Goal: Information Seeking & Learning: Check status

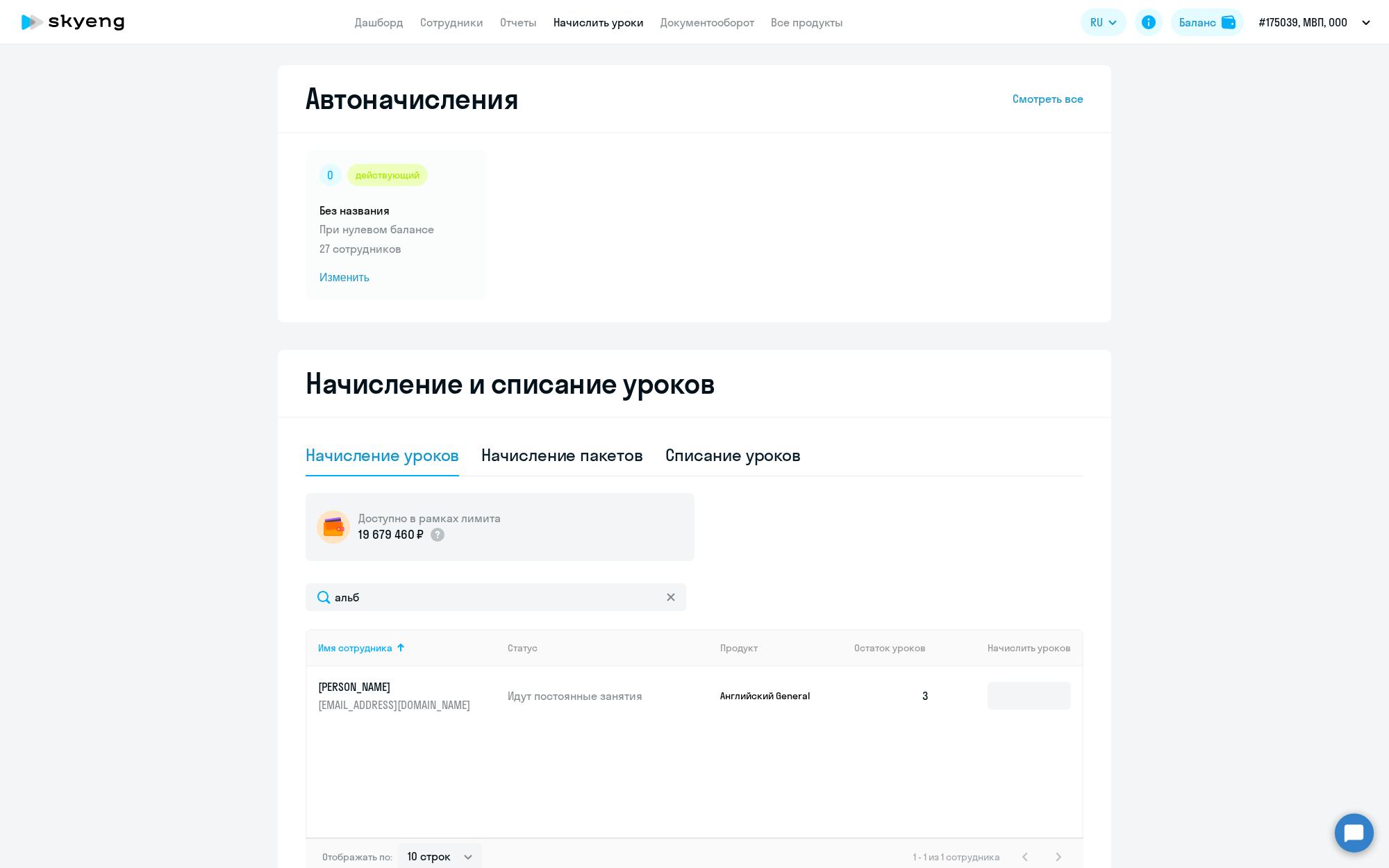
select select "10"
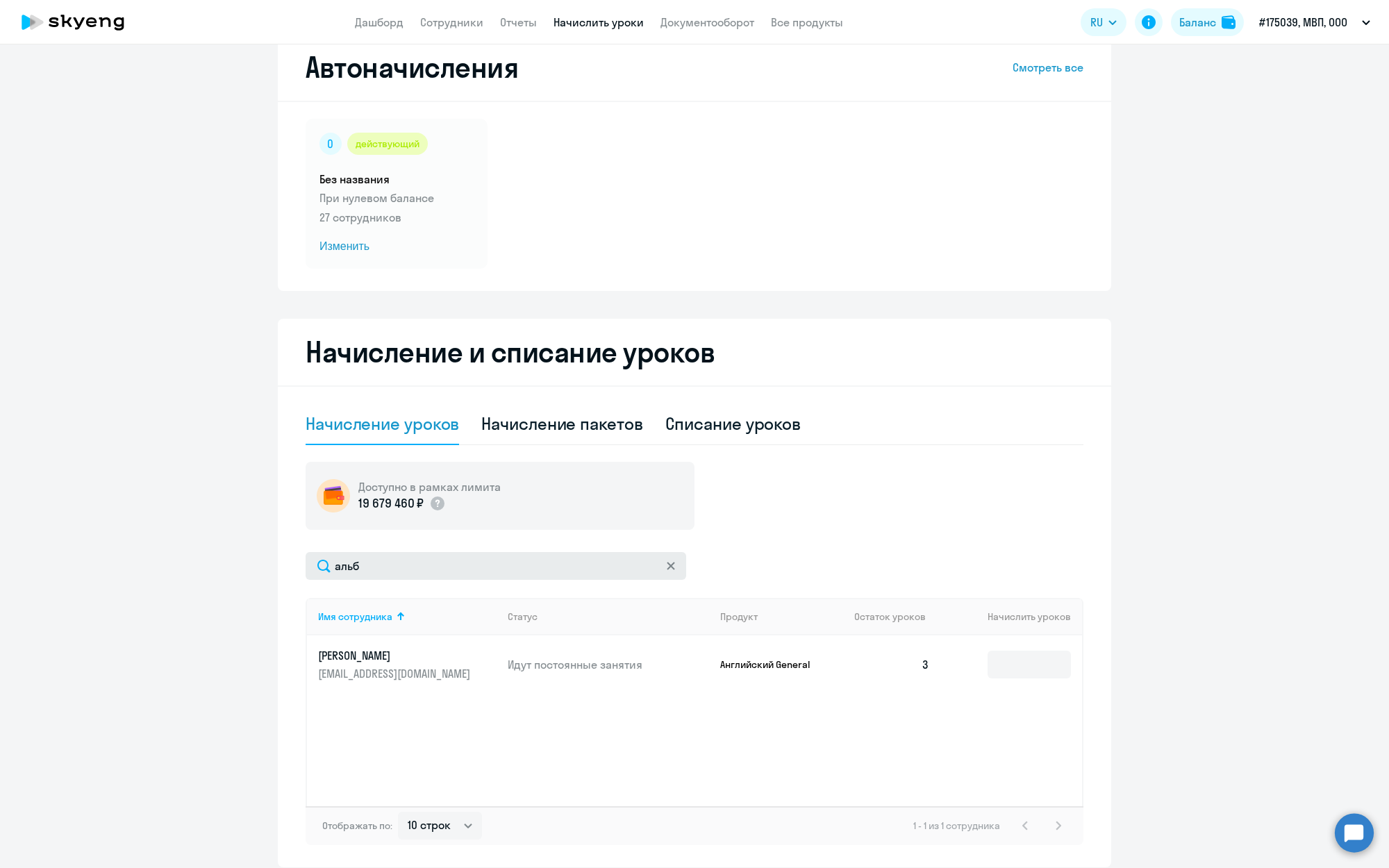
click at [508, 562] on input "альб" at bounding box center [496, 566] width 380 height 28
click at [434, 567] on input "альб" at bounding box center [496, 566] width 380 height 28
type input "альби"
click at [671, 564] on icon at bounding box center [670, 565] width 9 height 9
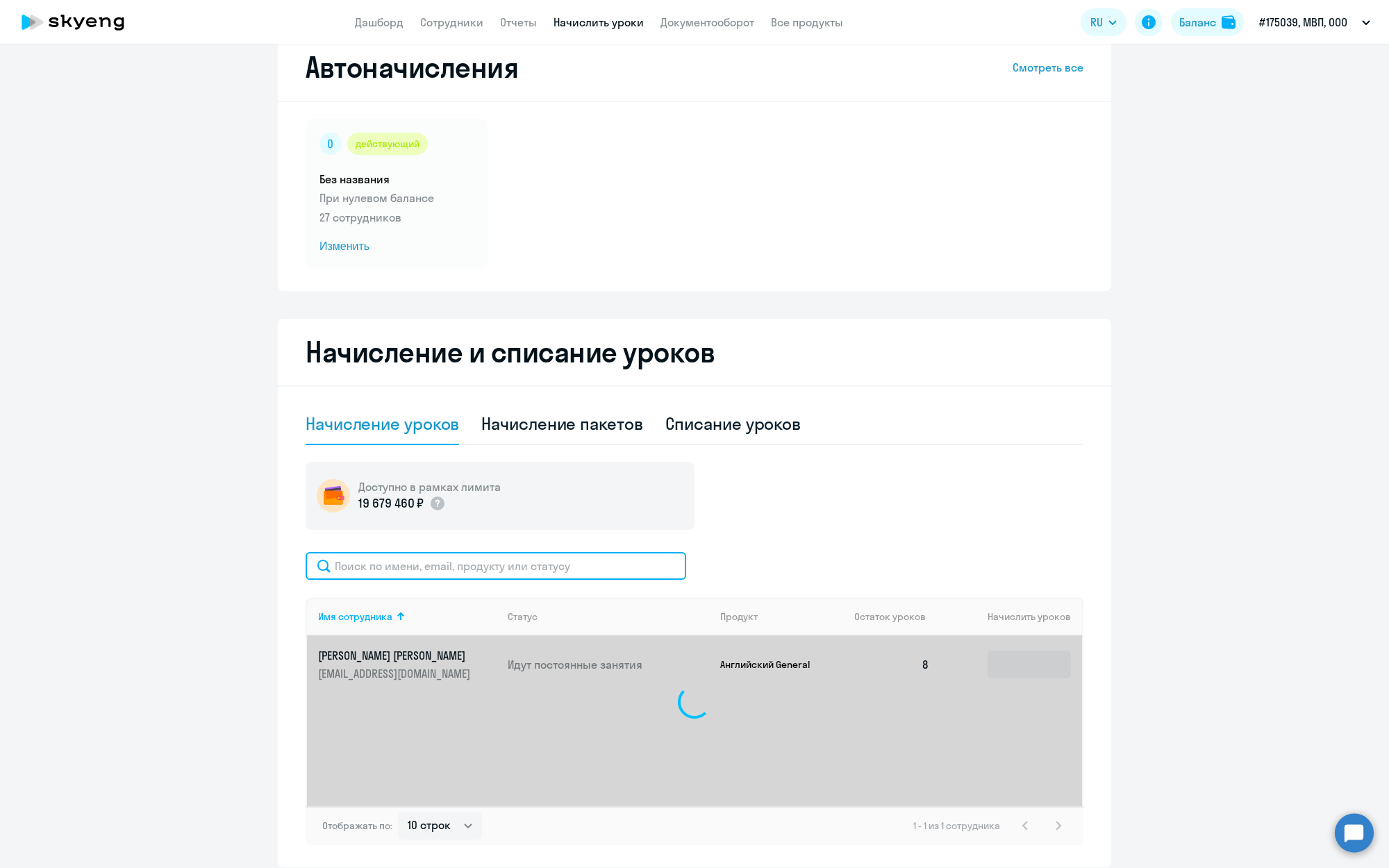
click at [475, 563] on input "text" at bounding box center [496, 566] width 380 height 28
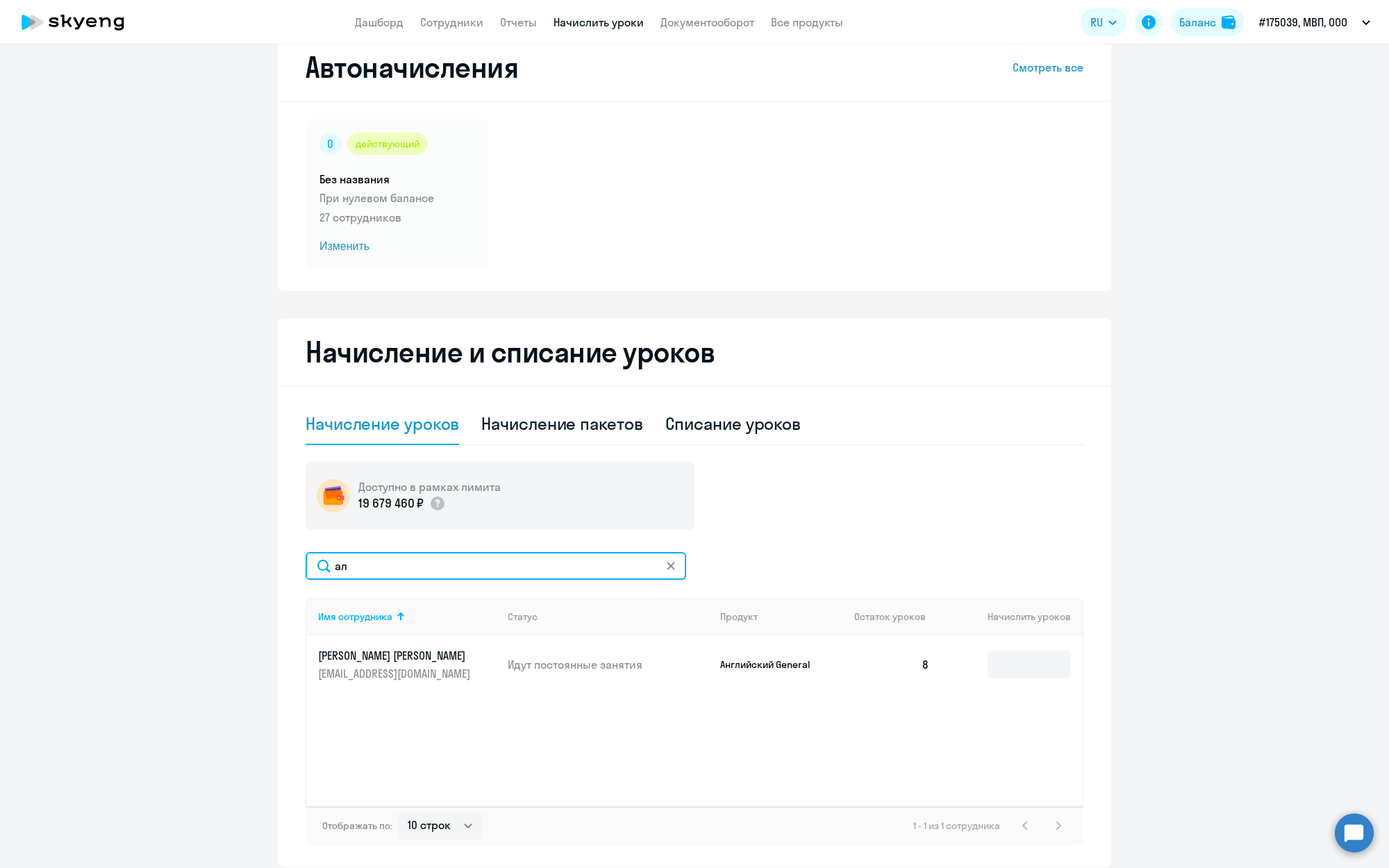
type input "[PERSON_NAME]"
type input "д"
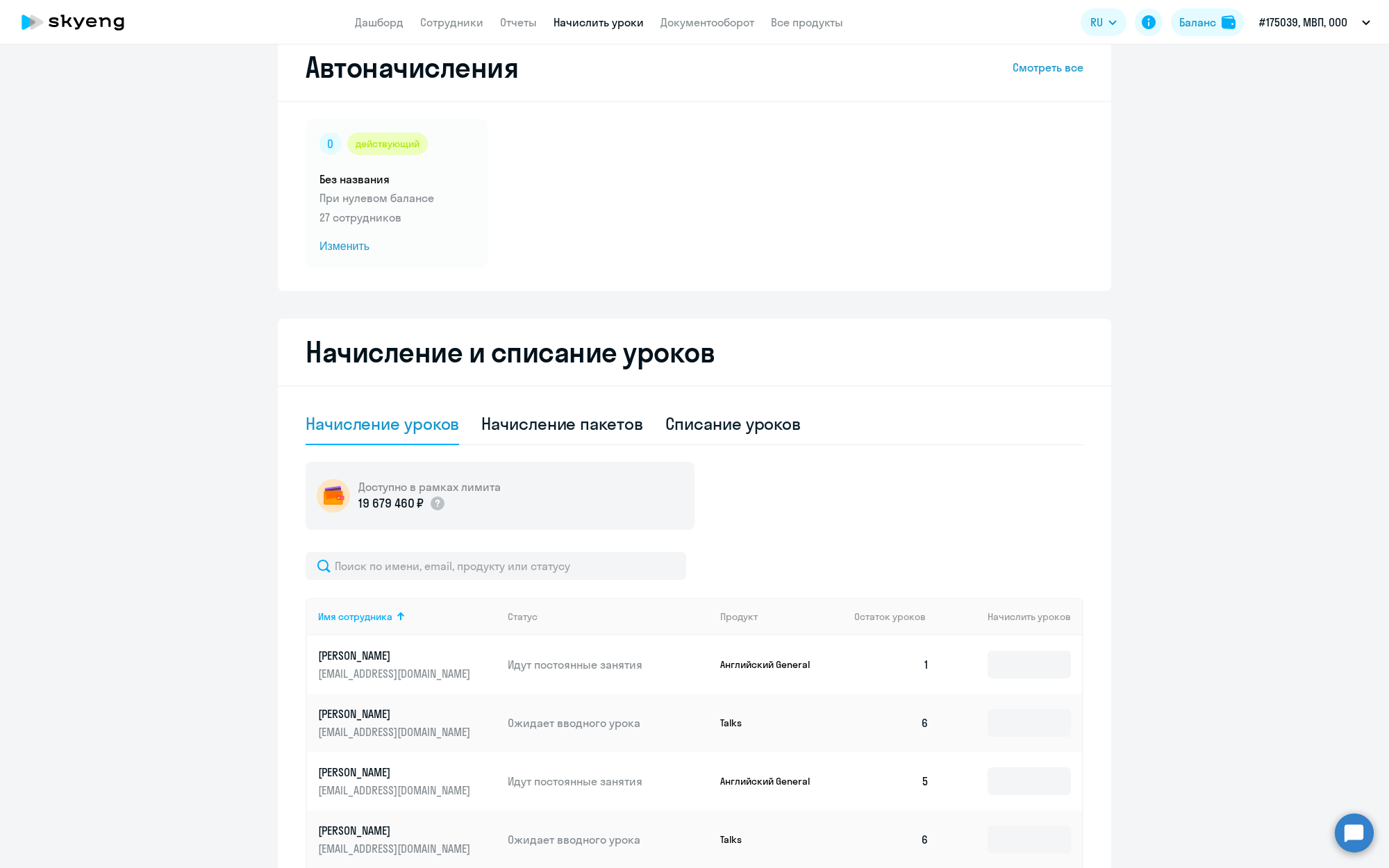
click at [837, 495] on div "Доступно в рамках лимита 19 679 460 ₽" at bounding box center [694, 496] width 777 height 68
click at [712, 419] on div "Списание уроков" at bounding box center [733, 424] width 136 height 22
select select "10"
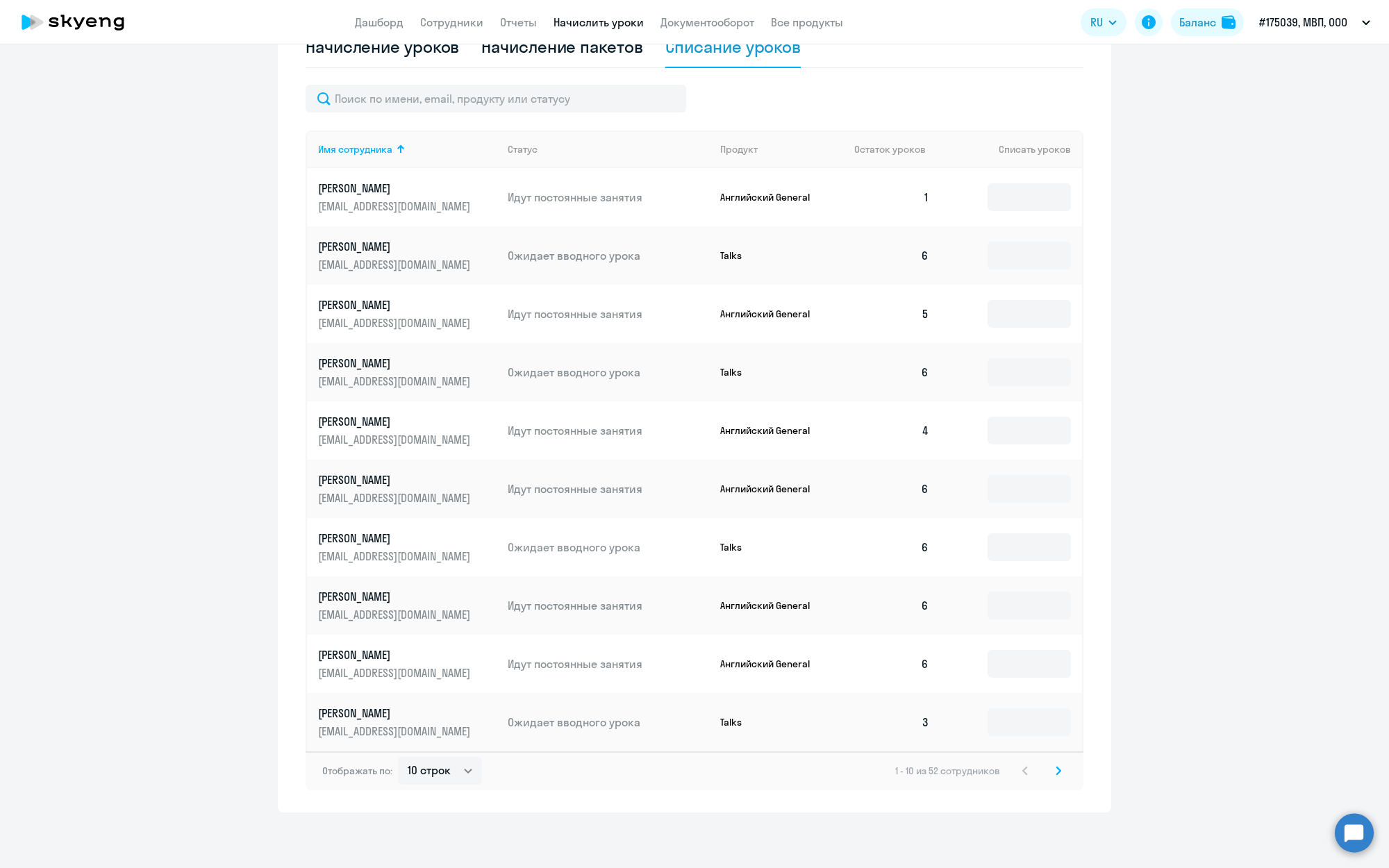
scroll to position [408, 0]
click at [1058, 770] on icon at bounding box center [1058, 770] width 5 height 10
click at [763, 547] on p "Английский General" at bounding box center [772, 547] width 105 height 12
drag, startPoint x: 474, startPoint y: 531, endPoint x: 392, endPoint y: 540, distance: 82.5
click at [468, 533] on link "[PERSON_NAME] [PERSON_NAME][EMAIL_ADDRESS][DOMAIN_NAME]" at bounding box center [407, 547] width 178 height 33
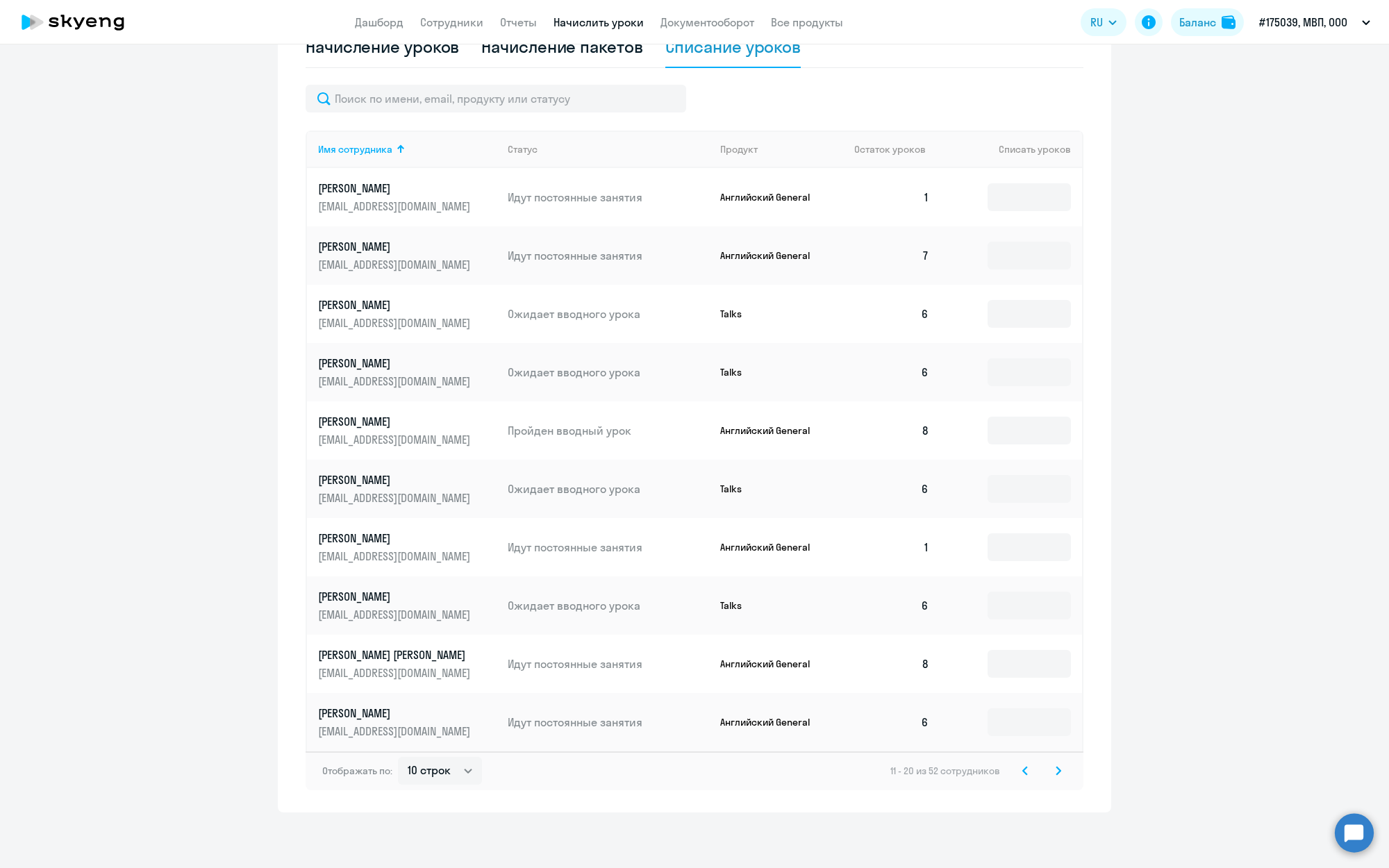
click at [390, 540] on p "[PERSON_NAME]" at bounding box center [396, 538] width 156 height 15
click at [379, 537] on p "[PERSON_NAME]" at bounding box center [396, 538] width 156 height 15
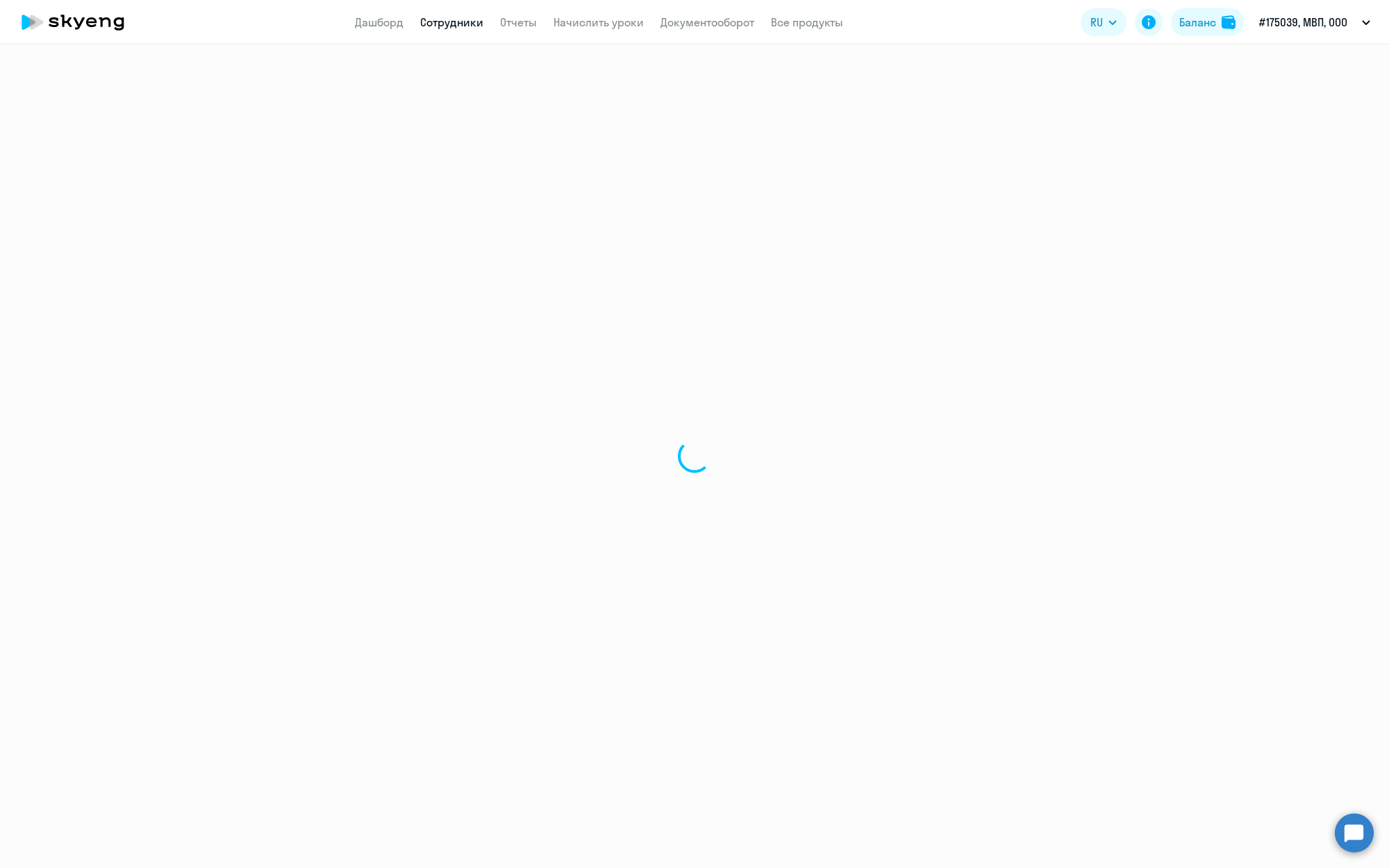
select select "english"
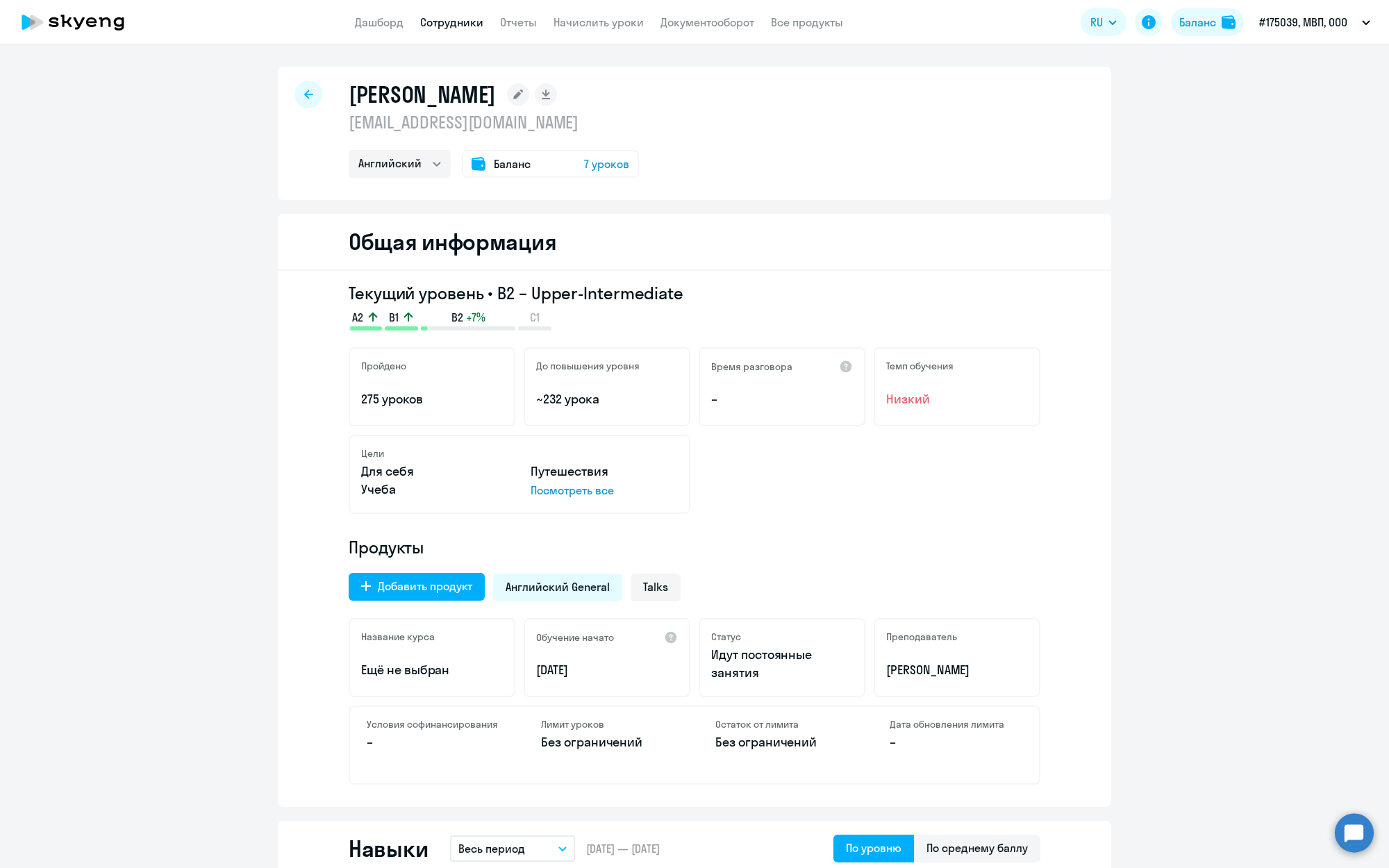
click at [599, 165] on span "7 уроков" at bounding box center [606, 164] width 45 height 17
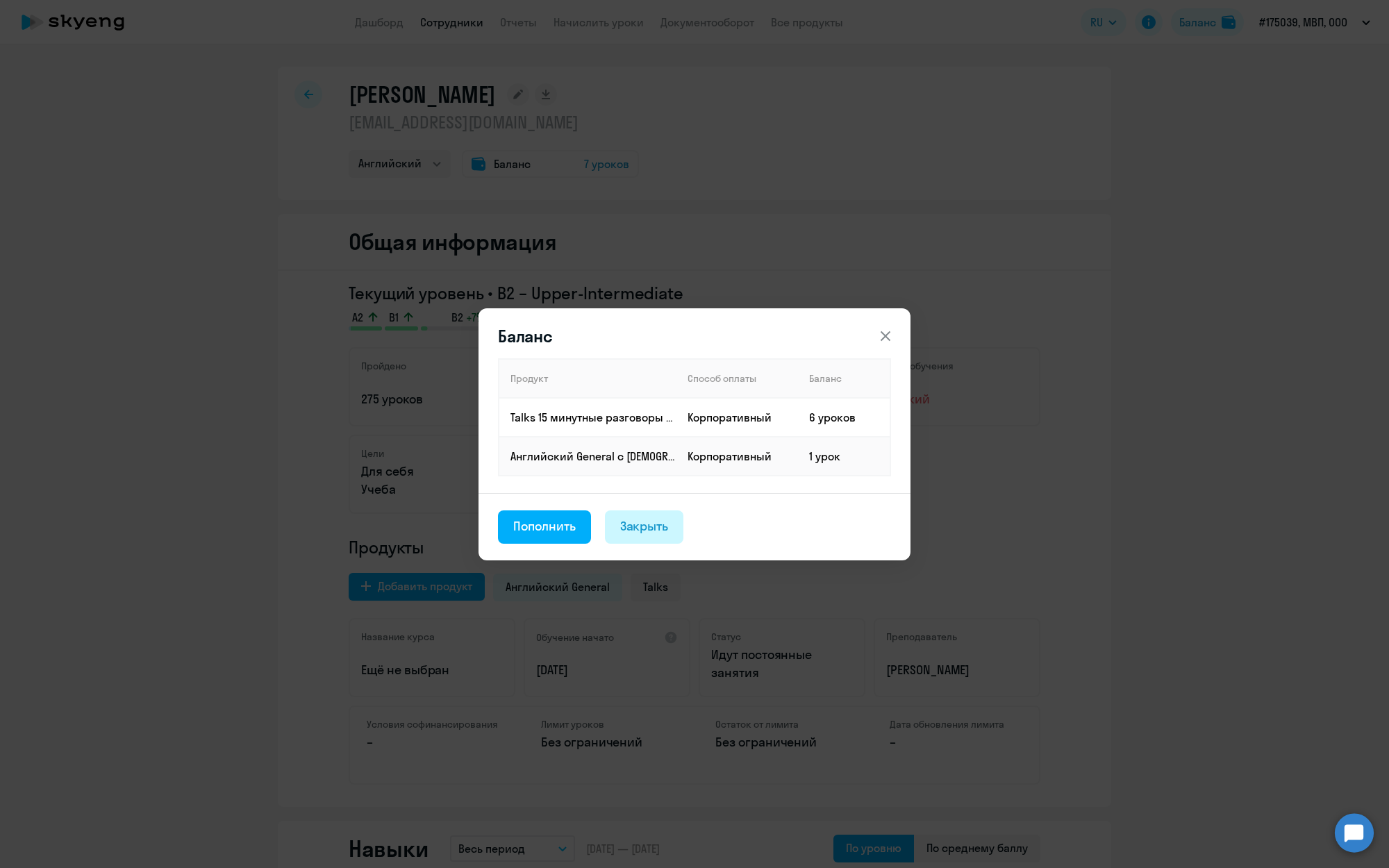
click at [633, 528] on div "Закрыть" at bounding box center [644, 526] width 49 height 18
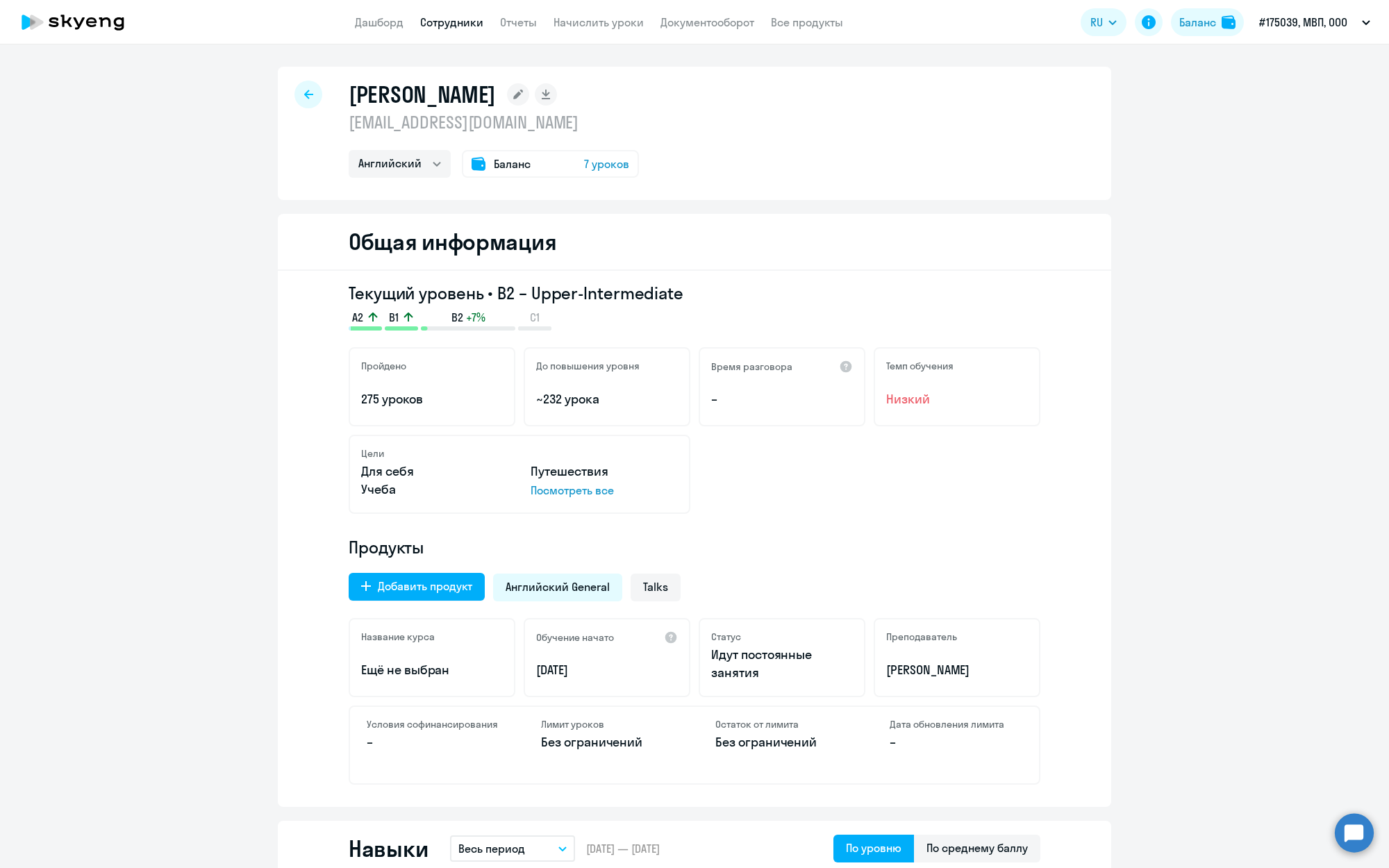
click at [529, 94] on rect at bounding box center [518, 94] width 22 height 22
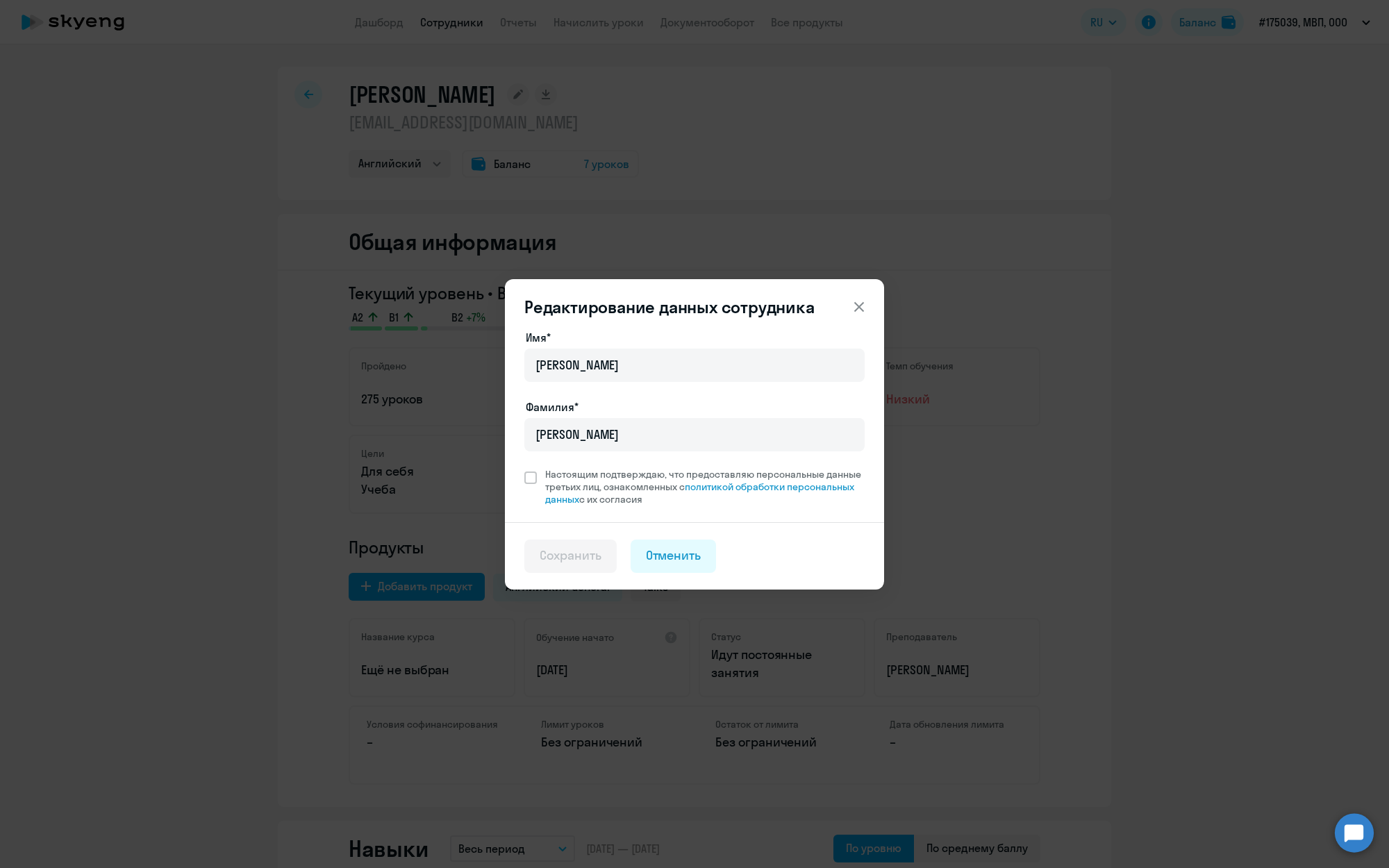
click at [858, 304] on icon at bounding box center [859, 307] width 17 height 17
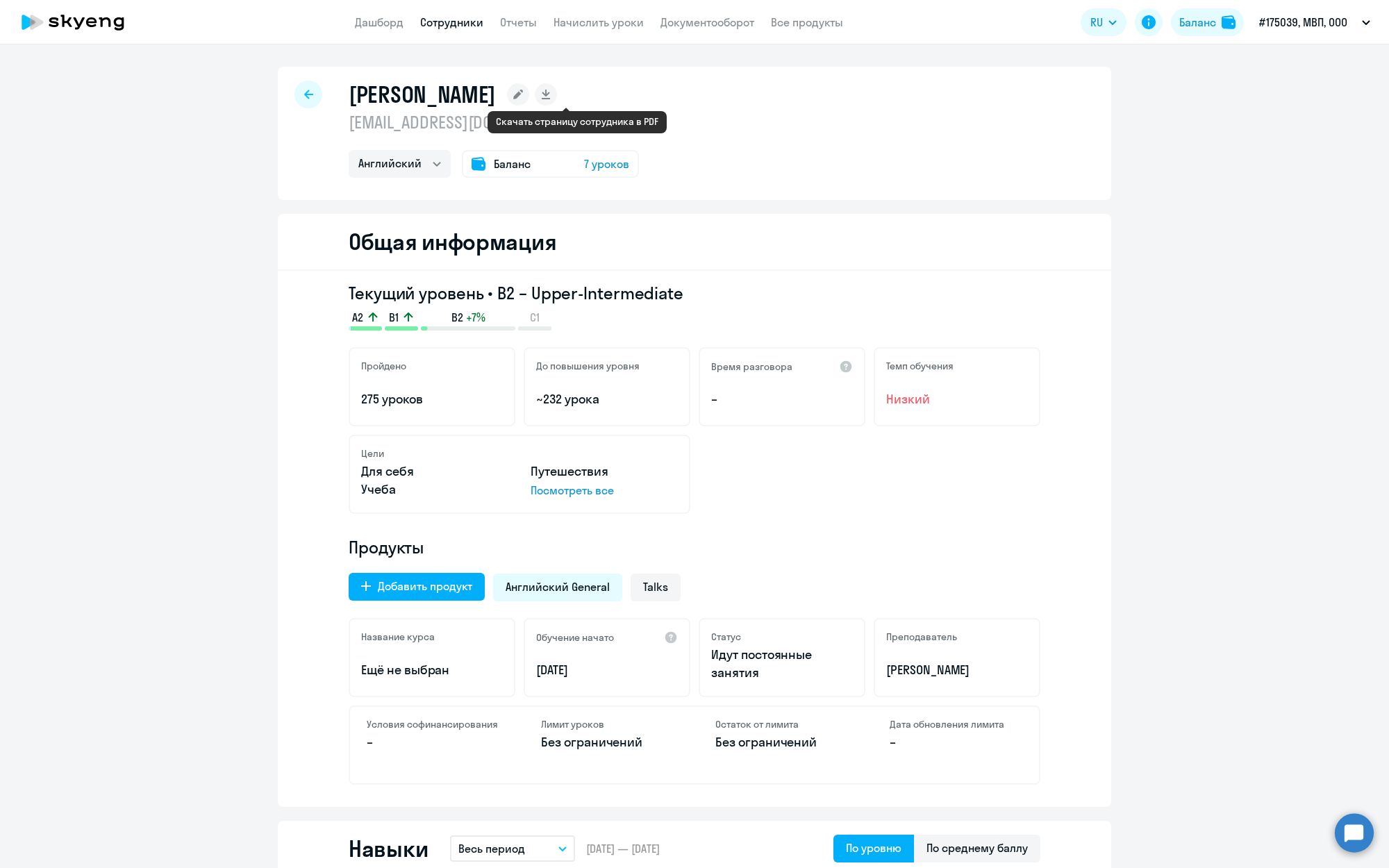
click at [557, 95] on rect at bounding box center [546, 94] width 22 height 22
select select "english"
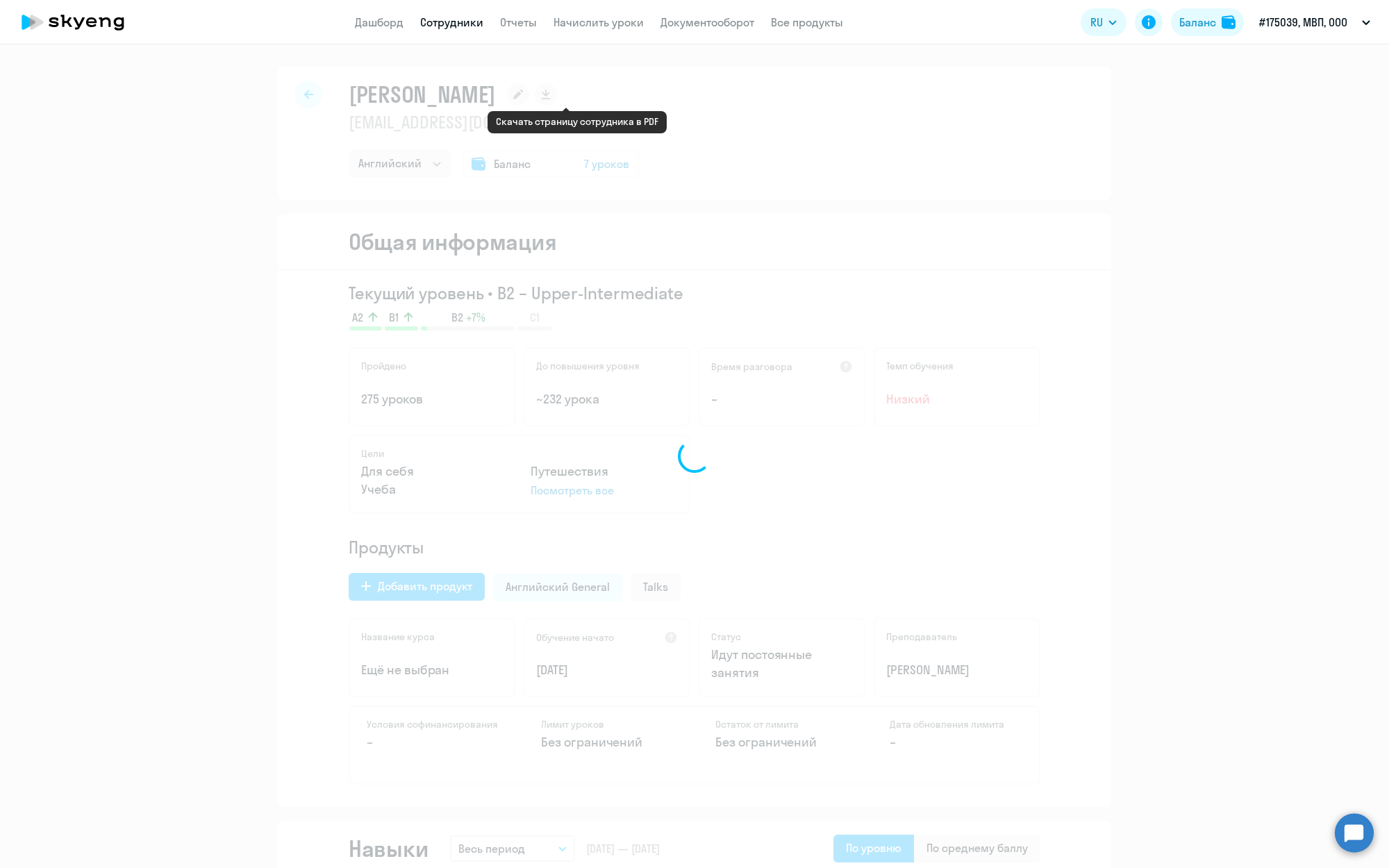
click at [293, 87] on div at bounding box center [694, 456] width 1389 height 824
click at [293, 98] on div at bounding box center [694, 456] width 1389 height 824
